Goal: Information Seeking & Learning: Learn about a topic

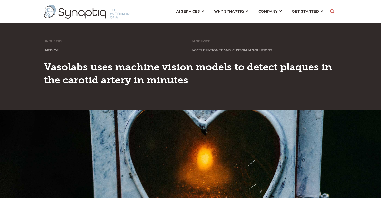
scroll to position [0, 2]
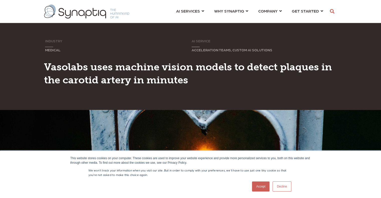
click at [258, 187] on link "Accept" at bounding box center [261, 187] width 18 height 10
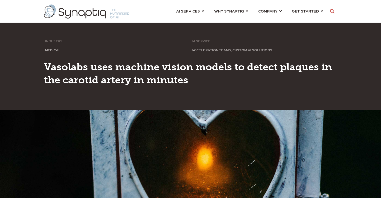
scroll to position [25, 0]
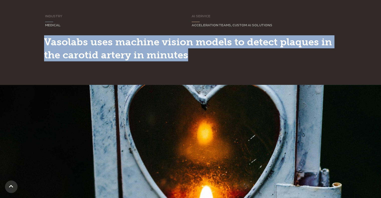
drag, startPoint x: 189, startPoint y: 56, endPoint x: 39, endPoint y: 41, distance: 150.2
click at [39, 41] on div "INDUSTRY Sorry, your browser does not support inline SVG. MEDICAL AI SERVICE So…" at bounding box center [190, 41] width 381 height 88
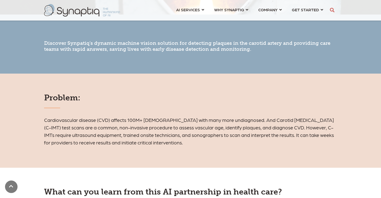
scroll to position [251, 0]
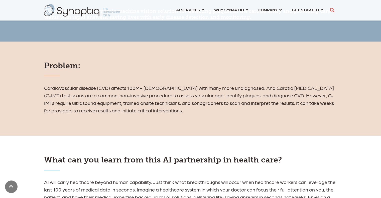
click at [320, 86] on h6 "Cardiovascular disease (CVD) affects 100M+ [DEMOGRAPHIC_DATA] with many more un…" at bounding box center [190, 99] width 293 height 30
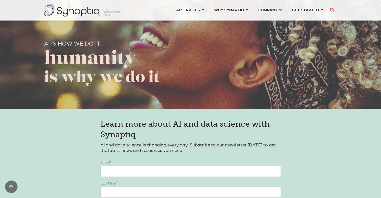
scroll to position [727, 0]
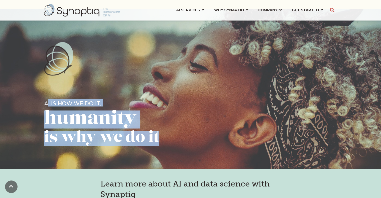
drag, startPoint x: 46, startPoint y: 104, endPoint x: 167, endPoint y: 139, distance: 126.0
click at [167, 139] on div "AI IS HOW WE DO IT, humanity is why we do it" at bounding box center [140, 95] width 193 height 107
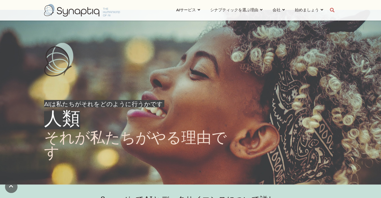
scroll to position [728, 0]
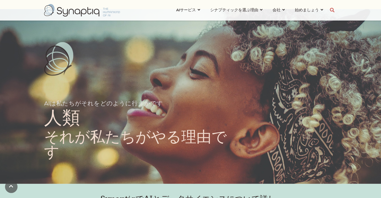
click at [247, 95] on div "AIは私たちがそれをどのように行うかです 人類 それが私たちがやる理由です" at bounding box center [190, 103] width 293 height 122
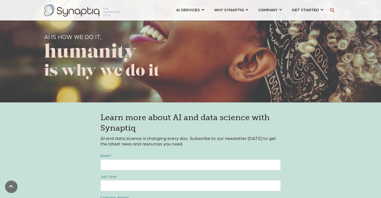
scroll to position [802, 0]
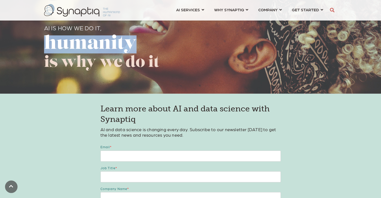
drag, startPoint x: 46, startPoint y: 41, endPoint x: 142, endPoint y: 49, distance: 96.6
click at [142, 49] on h1 "humanity" at bounding box center [140, 44] width 193 height 18
click at [72, 38] on span "humanity" at bounding box center [90, 44] width 93 height 18
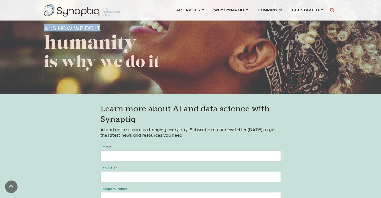
drag, startPoint x: 44, startPoint y: 28, endPoint x: 99, endPoint y: 30, distance: 55.2
click at [99, 30] on span "AI IS HOW WE DO IT," at bounding box center [73, 27] width 58 height 7
click at [38, 46] on div "AI IS HOW WE DO IT, humanity is why we do it" at bounding box center [190, 14] width 381 height 160
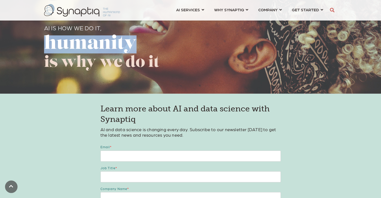
drag, startPoint x: 45, startPoint y: 43, endPoint x: 139, endPoint y: 47, distance: 94.1
click at [139, 47] on h1 "humanity" at bounding box center [140, 44] width 193 height 18
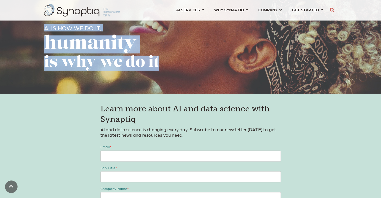
drag, startPoint x: 45, startPoint y: 28, endPoint x: 145, endPoint y: 60, distance: 104.8
click at [159, 63] on div "AI IS HOW WE DO IT, humanity is why we do it" at bounding box center [140, 20] width 193 height 107
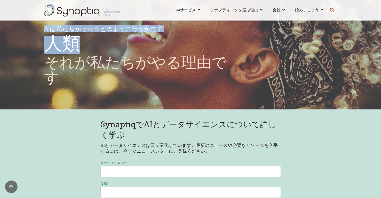
scroll to position [803, 0]
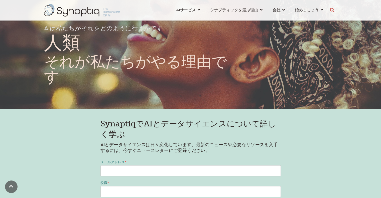
click at [350, 153] on div "SynaptiqでAIとデータサイエンスについて詳しく学ぶ AIとデータサイエンスは日々変化しています。最新のニュースや必要なリソースを入手するには、今すぐニ…" at bounding box center [190, 176] width 381 height 134
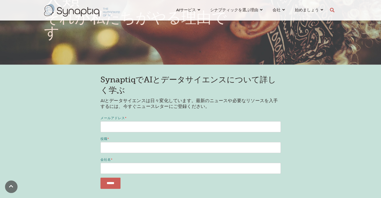
scroll to position [878, 0]
